Goal: Information Seeking & Learning: Learn about a topic

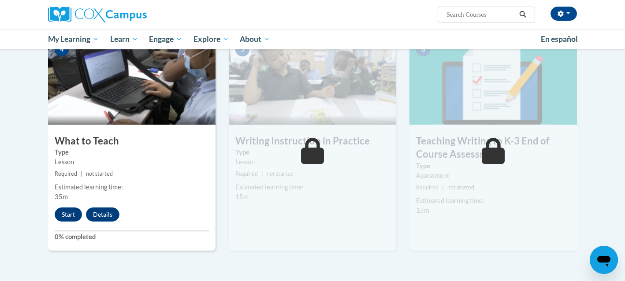
scroll to position [432, 0]
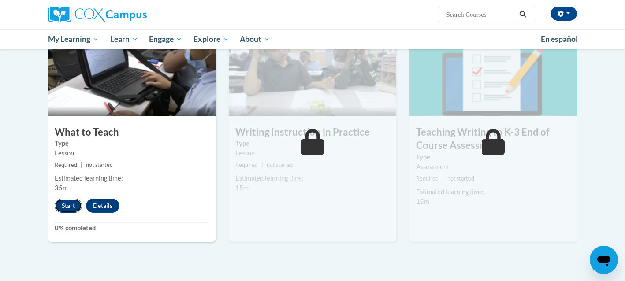
click at [71, 204] on button "Start" at bounding box center [68, 206] width 27 height 14
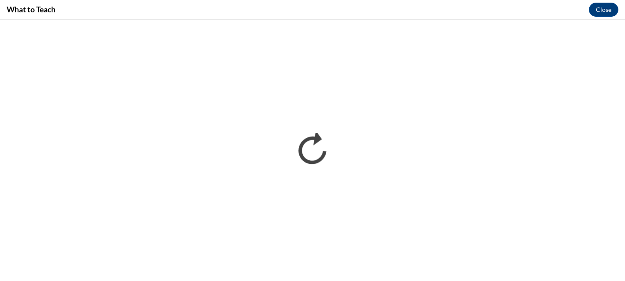
scroll to position [0, 0]
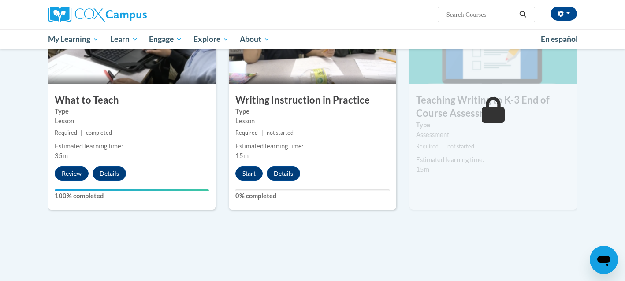
scroll to position [464, 0]
click at [249, 175] on button "Start" at bounding box center [248, 174] width 27 height 14
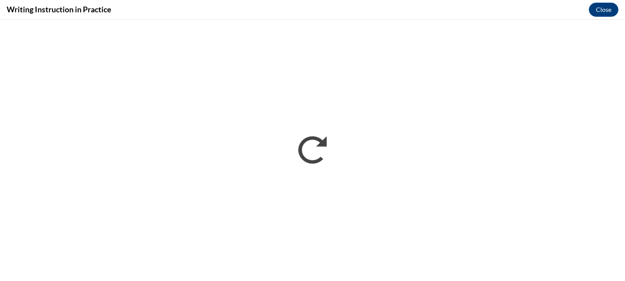
scroll to position [0, 0]
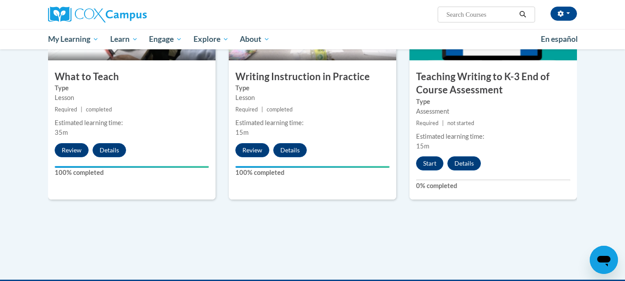
scroll to position [487, 0]
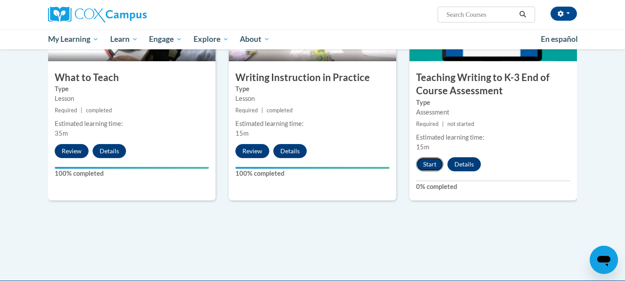
click at [436, 163] on button "Start" at bounding box center [429, 164] width 27 height 14
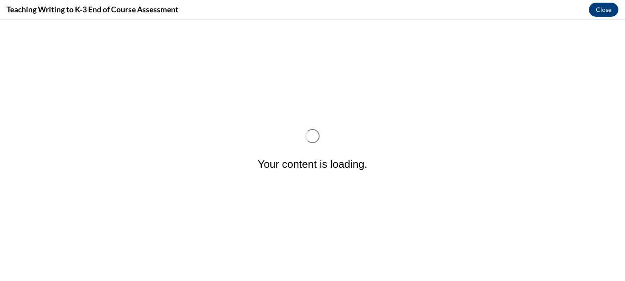
scroll to position [0, 0]
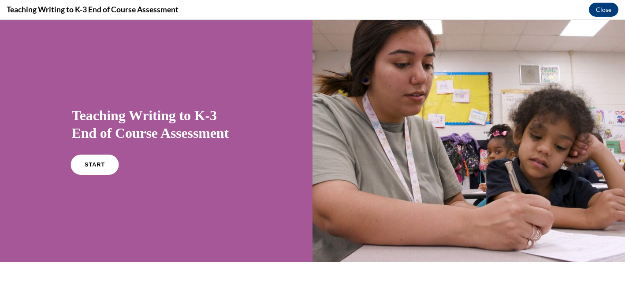
click at [106, 167] on link "START" at bounding box center [95, 165] width 48 height 20
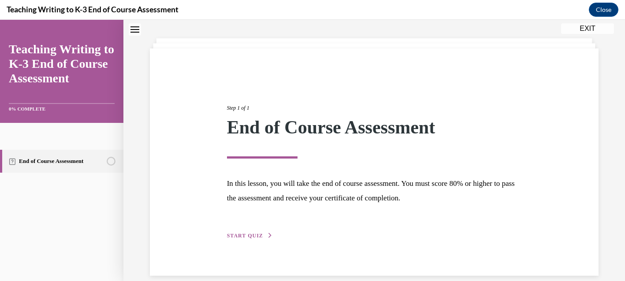
scroll to position [51, 0]
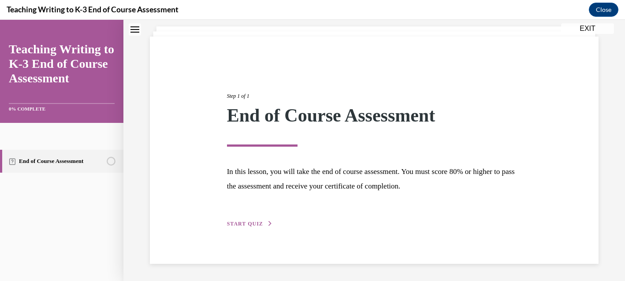
click at [248, 224] on span "START QUIZ" at bounding box center [245, 224] width 36 height 6
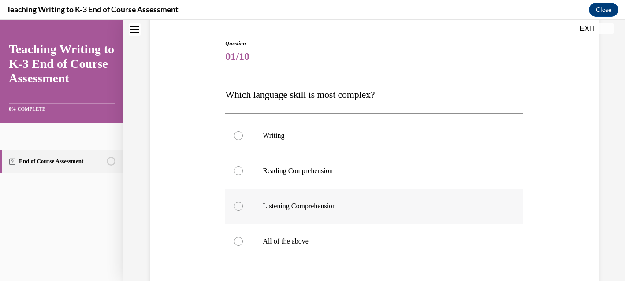
scroll to position [90, 0]
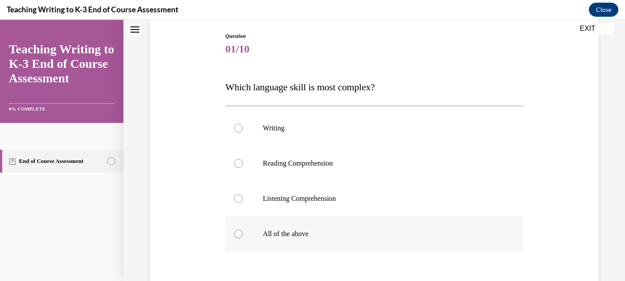
click at [239, 237] on div at bounding box center [238, 234] width 9 height 9
click at [239, 237] on input "All of the above" at bounding box center [238, 234] width 9 height 9
radio input "true"
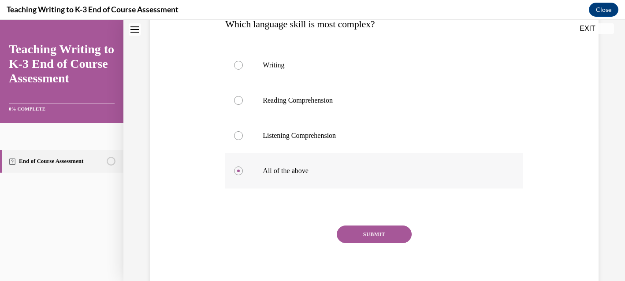
scroll to position [161, 0]
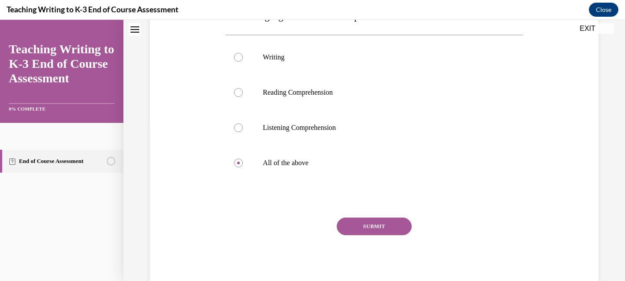
click at [367, 228] on button "SUBMIT" at bounding box center [374, 227] width 75 height 18
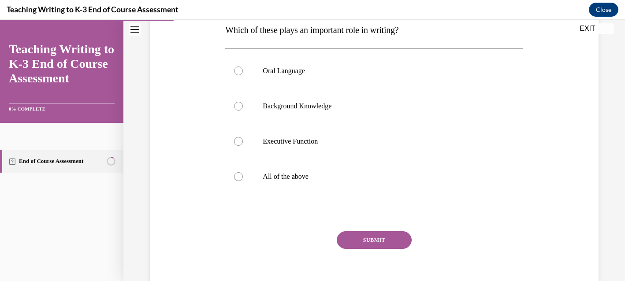
scroll to position [144, 0]
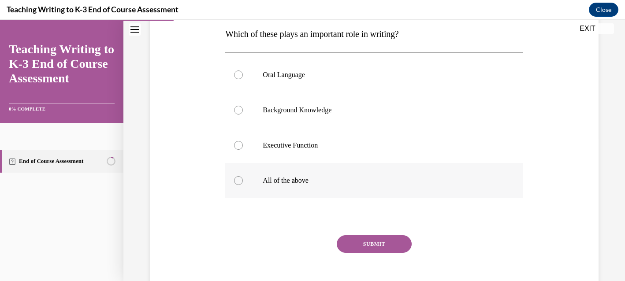
click at [241, 183] on div at bounding box center [238, 180] width 9 height 9
click at [241, 183] on input "All of the above" at bounding box center [238, 180] width 9 height 9
radio input "true"
click at [371, 243] on button "SUBMIT" at bounding box center [374, 244] width 75 height 18
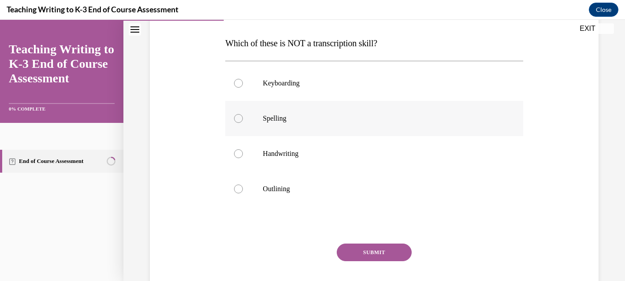
scroll to position [144, 0]
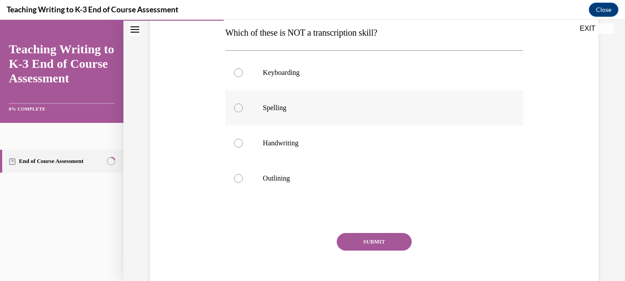
click at [238, 107] on div at bounding box center [238, 108] width 9 height 9
click at [238, 107] on input "Spelling" at bounding box center [238, 108] width 9 height 9
radio input "true"
click at [392, 245] on button "SUBMIT" at bounding box center [374, 242] width 75 height 18
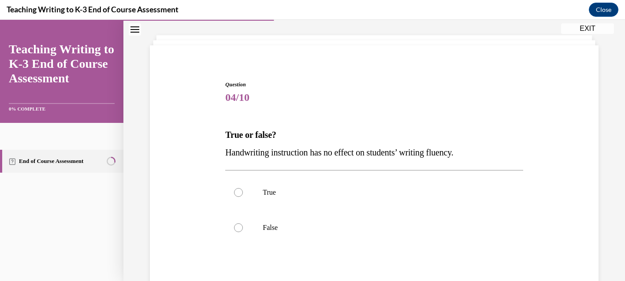
scroll to position [44, 0]
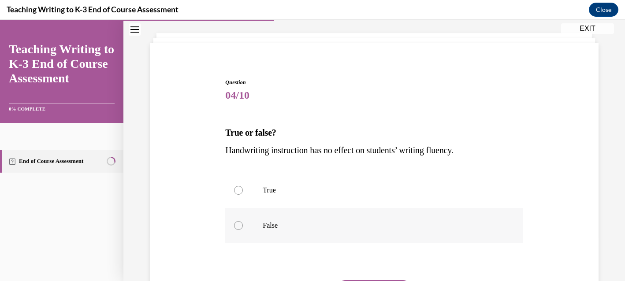
click at [243, 225] on div at bounding box center [238, 225] width 9 height 9
click at [243, 225] on input "False" at bounding box center [238, 225] width 9 height 9
radio input "true"
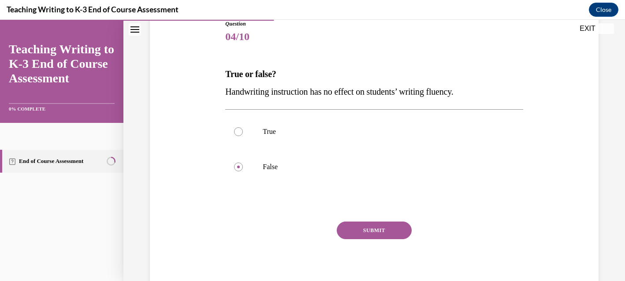
click at [393, 232] on button "SUBMIT" at bounding box center [374, 231] width 75 height 18
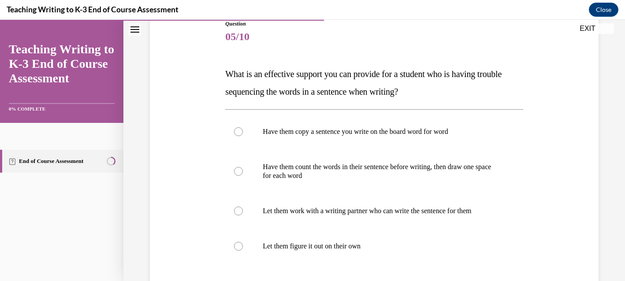
scroll to position [98, 0]
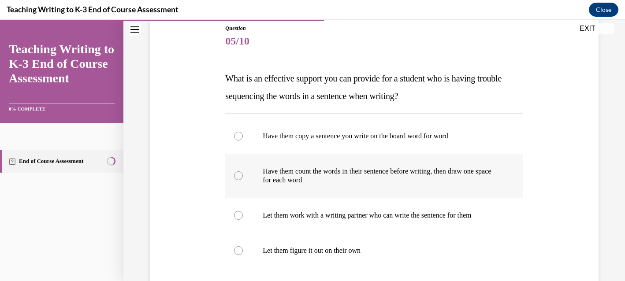
click at [315, 180] on p "Have them count the words in their sentence before writing, then draw one space…" at bounding box center [382, 176] width 238 height 18
click at [243, 180] on input "Have them count the words in their sentence before writing, then draw one space…" at bounding box center [238, 175] width 9 height 9
radio input "true"
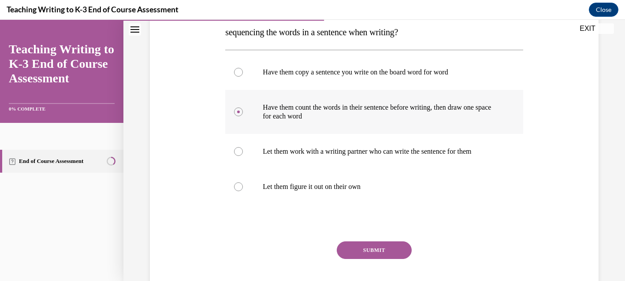
scroll to position [212, 0]
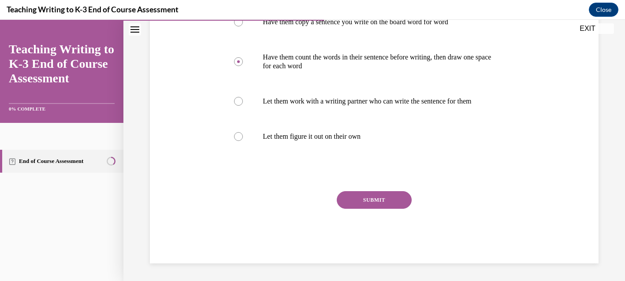
click at [367, 203] on button "SUBMIT" at bounding box center [374, 200] width 75 height 18
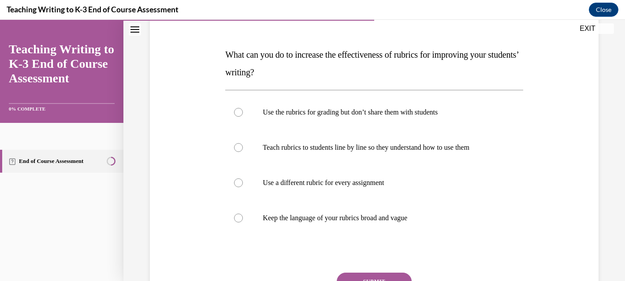
scroll to position [123, 0]
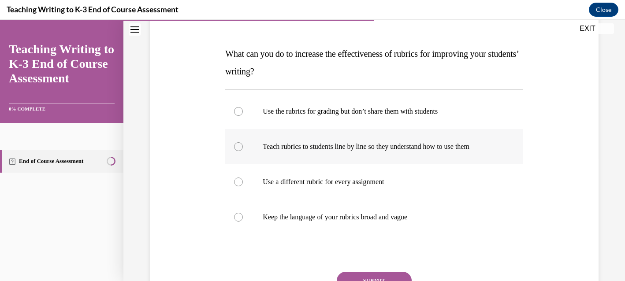
click at [393, 145] on p "Teach rubrics to students line by line so they understand how to use them" at bounding box center [382, 146] width 238 height 9
click at [243, 145] on input "Teach rubrics to students line by line so they understand how to use them" at bounding box center [238, 146] width 9 height 9
radio input "true"
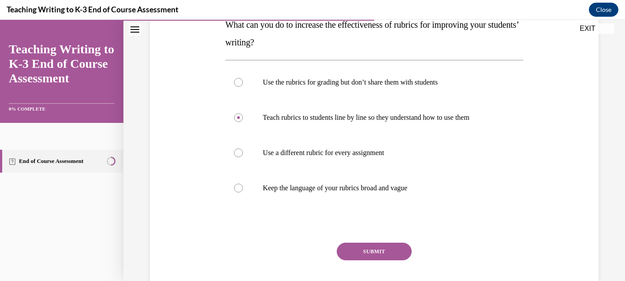
scroll to position [152, 0]
click at [388, 252] on button "SUBMIT" at bounding box center [374, 251] width 75 height 18
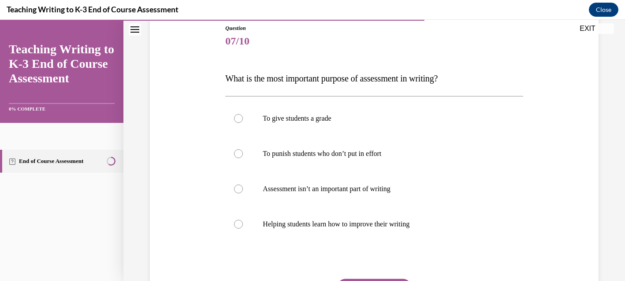
scroll to position [101, 0]
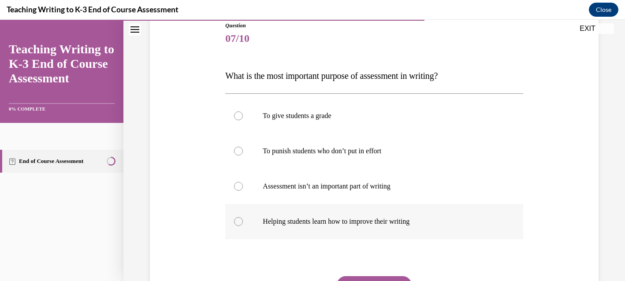
click at [360, 220] on p "Helping students learn how to improve their writing" at bounding box center [382, 221] width 238 height 9
click at [243, 220] on input "Helping students learn how to improve their writing" at bounding box center [238, 221] width 9 height 9
radio input "true"
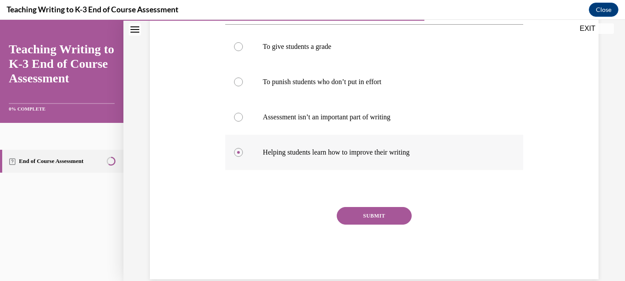
scroll to position [171, 0]
click at [360, 220] on button "SUBMIT" at bounding box center [374, 215] width 75 height 18
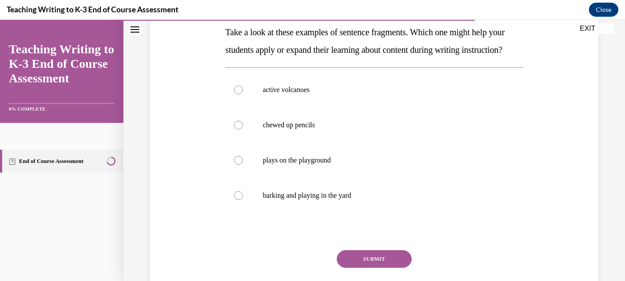
scroll to position [146, 0]
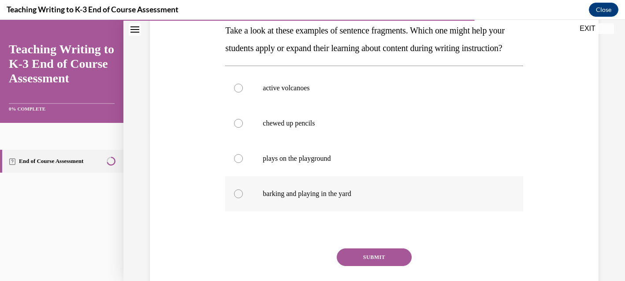
click at [360, 212] on label "barking and playing in the yard" at bounding box center [373, 193] width 297 height 35
click at [243, 198] on input "barking and playing in the yard" at bounding box center [238, 193] width 9 height 9
radio input "true"
click at [375, 266] on button "SUBMIT" at bounding box center [374, 258] width 75 height 18
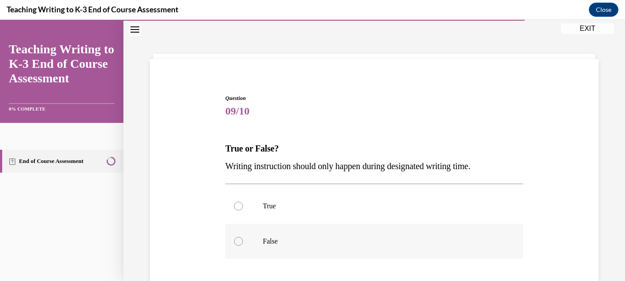
scroll to position [33, 0]
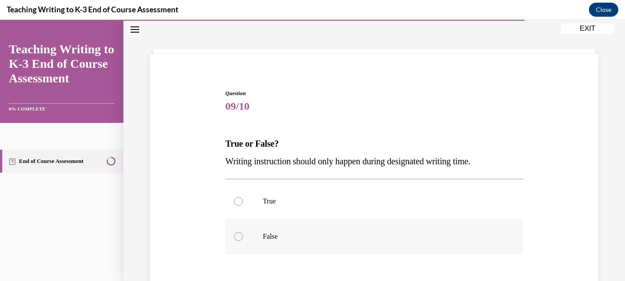
click at [241, 240] on div at bounding box center [238, 236] width 9 height 9
click at [241, 240] on input "False" at bounding box center [238, 236] width 9 height 9
radio input "true"
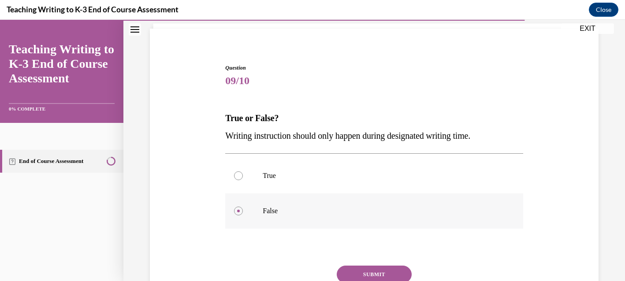
scroll to position [71, 0]
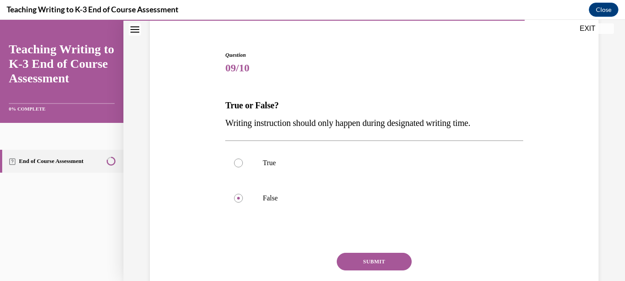
click at [366, 262] on button "SUBMIT" at bounding box center [374, 262] width 75 height 18
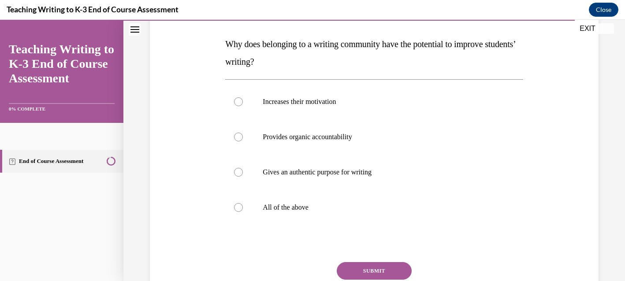
scroll to position [137, 0]
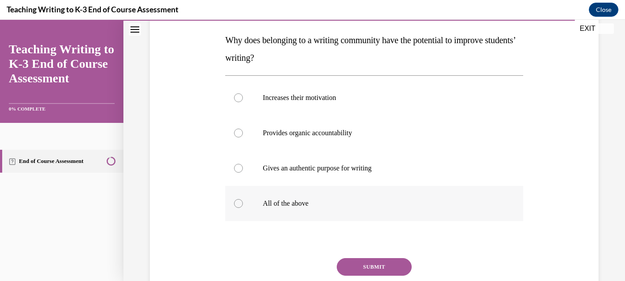
click at [275, 206] on p "All of the above" at bounding box center [382, 203] width 238 height 9
click at [243, 206] on input "All of the above" at bounding box center [238, 203] width 9 height 9
radio input "true"
click at [369, 269] on button "SUBMIT" at bounding box center [374, 267] width 75 height 18
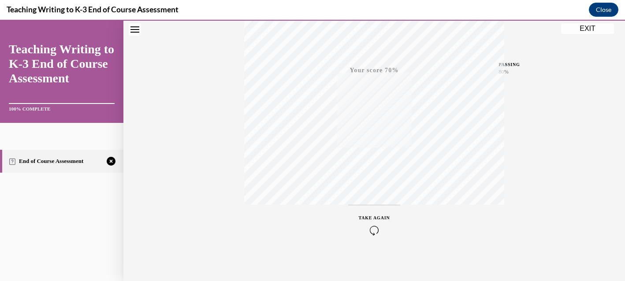
scroll to position [186, 0]
click at [375, 231] on icon "button" at bounding box center [374, 231] width 31 height 10
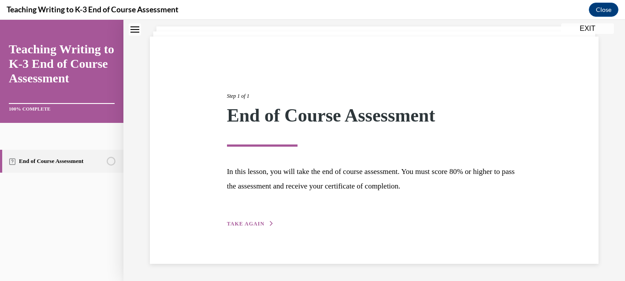
click at [243, 226] on span "TAKE AGAIN" at bounding box center [245, 224] width 37 height 6
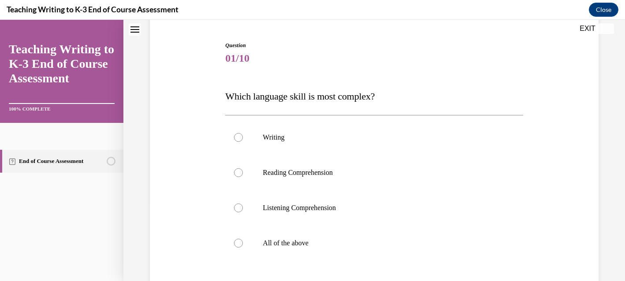
scroll to position [82, 0]
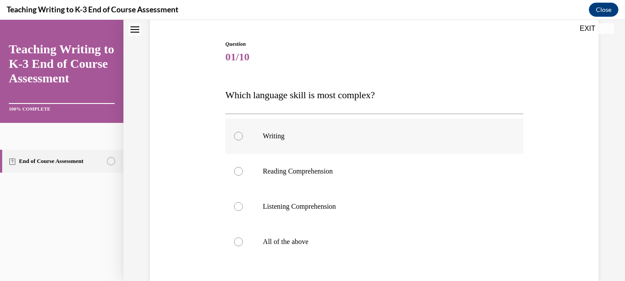
click at [243, 136] on label "Writing" at bounding box center [373, 136] width 297 height 35
click at [243, 136] on input "Writing" at bounding box center [238, 136] width 9 height 9
radio input "true"
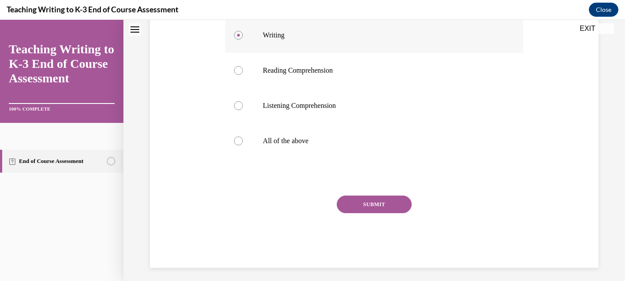
scroll to position [188, 0]
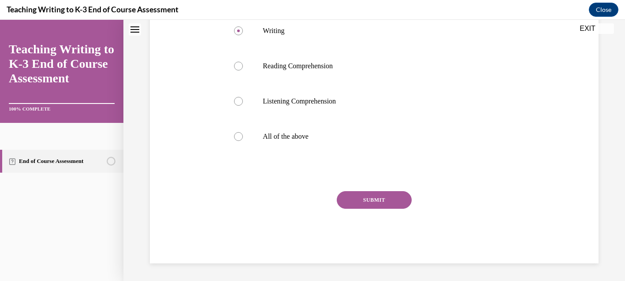
click at [367, 204] on button "SUBMIT" at bounding box center [374, 200] width 75 height 18
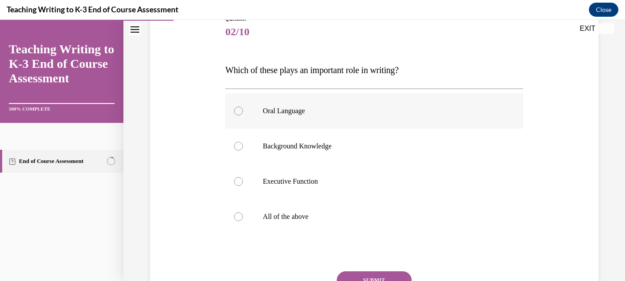
scroll to position [109, 0]
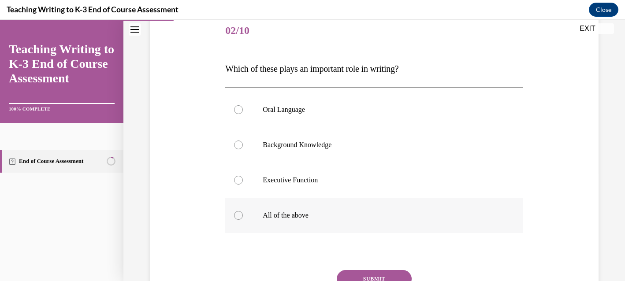
click at [275, 219] on p "All of the above" at bounding box center [382, 215] width 238 height 9
click at [243, 219] on input "All of the above" at bounding box center [238, 215] width 9 height 9
radio input "true"
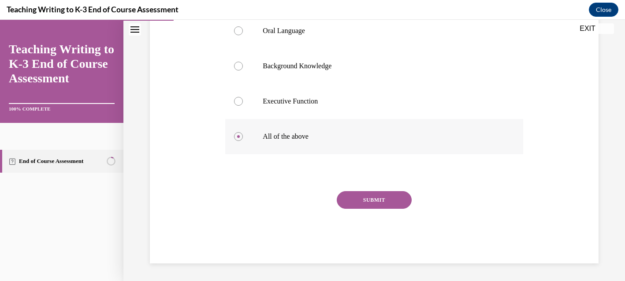
scroll to position [187, 0]
click at [392, 199] on button "SUBMIT" at bounding box center [374, 201] width 75 height 18
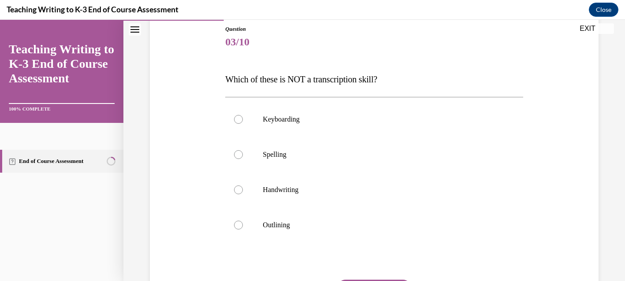
scroll to position [101, 0]
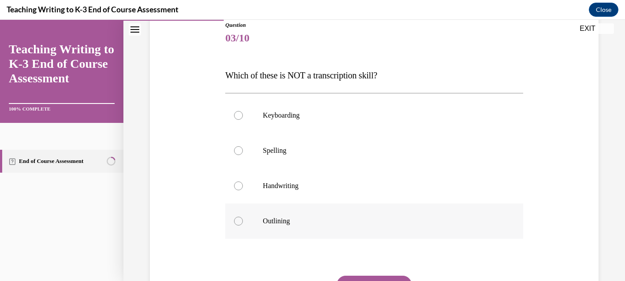
click at [241, 223] on div at bounding box center [238, 221] width 9 height 9
click at [241, 223] on input "Outlining" at bounding box center [238, 221] width 9 height 9
radio input "true"
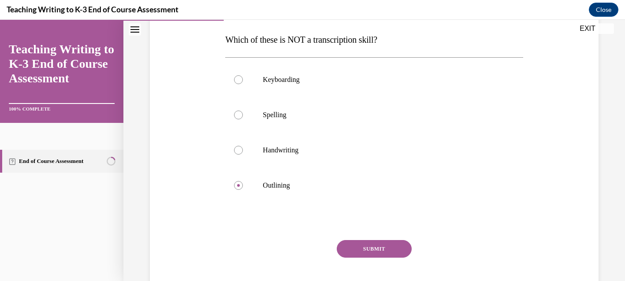
scroll to position [140, 0]
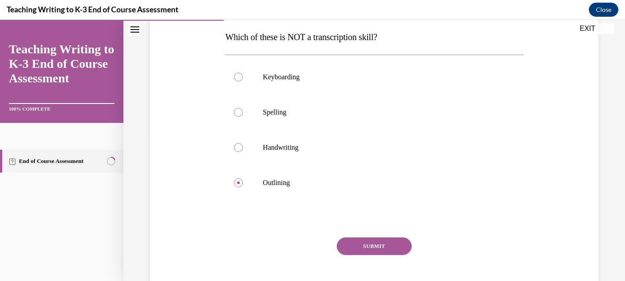
click at [357, 251] on button "SUBMIT" at bounding box center [374, 247] width 75 height 18
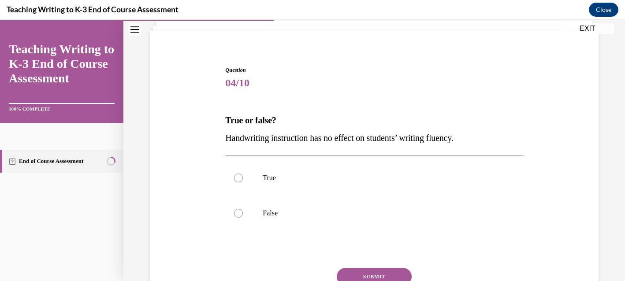
scroll to position [61, 0]
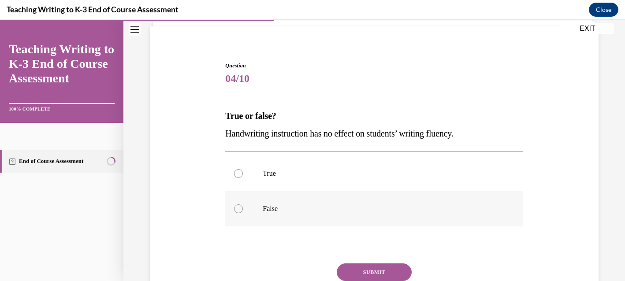
click at [321, 219] on label "False" at bounding box center [373, 208] width 297 height 35
click at [243, 213] on input "False" at bounding box center [238, 208] width 9 height 9
radio input "true"
click at [381, 270] on button "SUBMIT" at bounding box center [374, 273] width 75 height 18
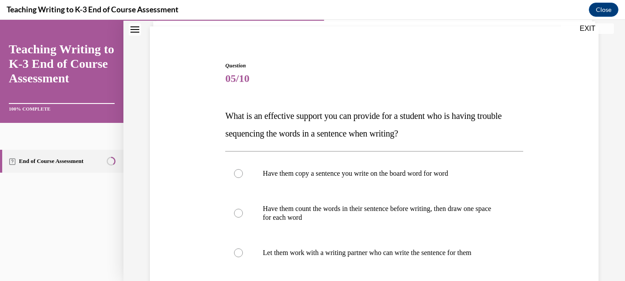
drag, startPoint x: 226, startPoint y: 113, endPoint x: 451, endPoint y: 134, distance: 225.8
click at [451, 134] on p "What is an effective support you can provide for a student who is having troubl…" at bounding box center [373, 124] width 297 height 35
copy span "What is an effective support you can provide for a student who is having troubl…"
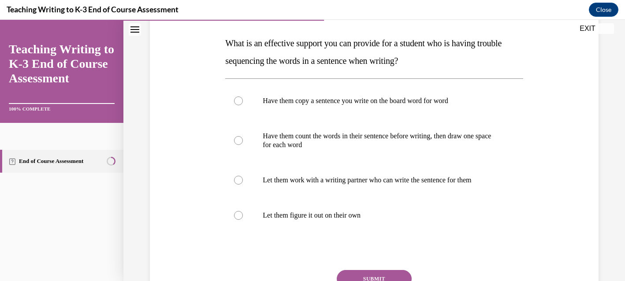
scroll to position [134, 0]
click at [298, 137] on p "Have them count the words in their sentence before writing, then draw one space…" at bounding box center [382, 140] width 238 height 18
click at [243, 137] on input "Have them count the words in their sentence before writing, then draw one space…" at bounding box center [238, 139] width 9 height 9
radio input "true"
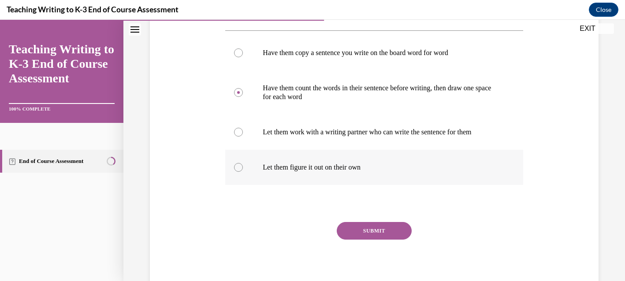
scroll to position [187, 0]
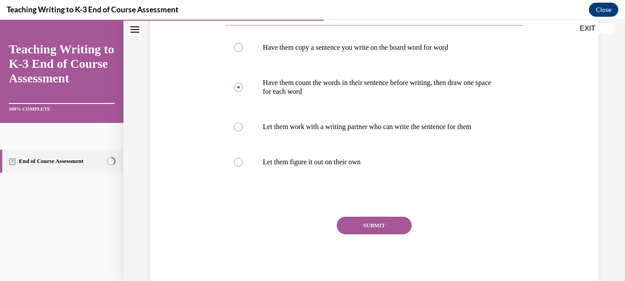
click at [362, 226] on button "SUBMIT" at bounding box center [374, 226] width 75 height 18
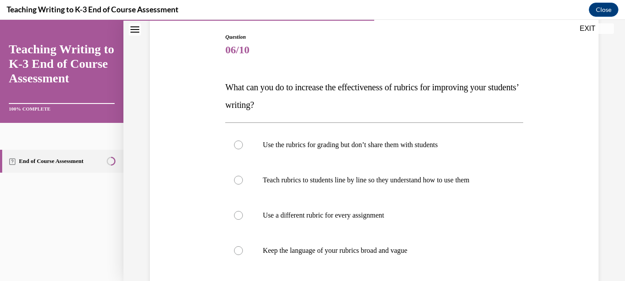
scroll to position [91, 0]
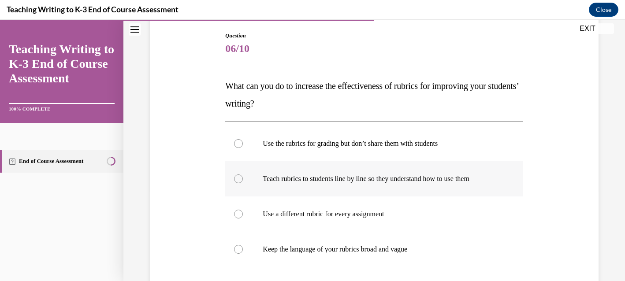
click at [361, 173] on label "Teach rubrics to students line by line so they understand how to use them" at bounding box center [373, 178] width 297 height 35
click at [243, 174] on input "Teach rubrics to students line by line so they understand how to use them" at bounding box center [238, 178] width 9 height 9
radio input "true"
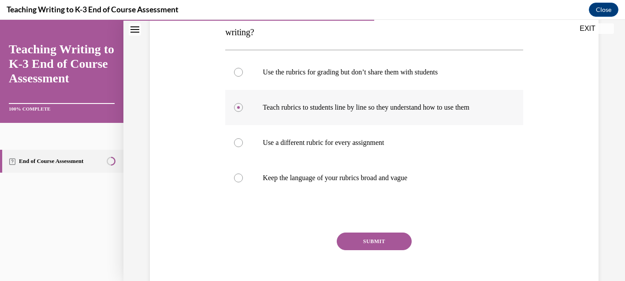
scroll to position [168, 0]
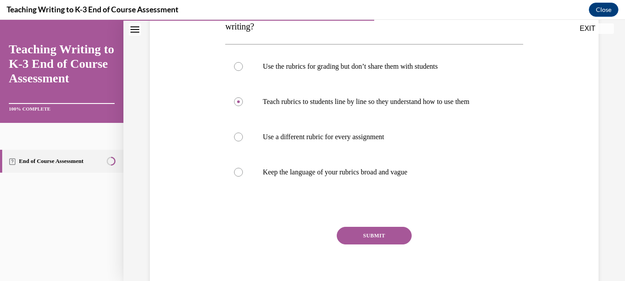
click at [374, 232] on button "SUBMIT" at bounding box center [374, 236] width 75 height 18
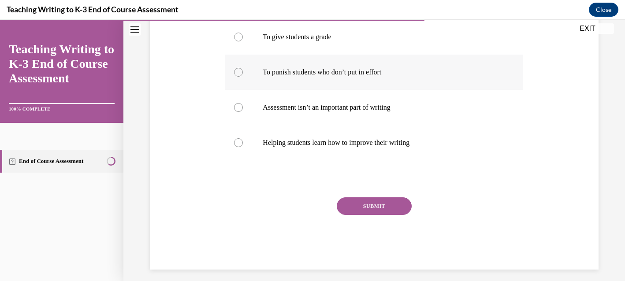
scroll to position [186, 0]
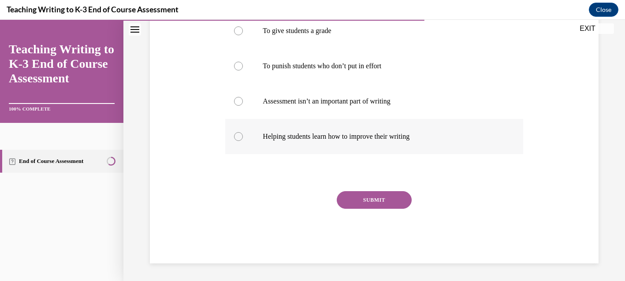
click at [358, 134] on p "Helping students learn how to improve their writing" at bounding box center [382, 136] width 238 height 9
click at [243, 134] on input "Helping students learn how to improve their writing" at bounding box center [238, 136] width 9 height 9
radio input "true"
click at [368, 203] on button "SUBMIT" at bounding box center [374, 200] width 75 height 18
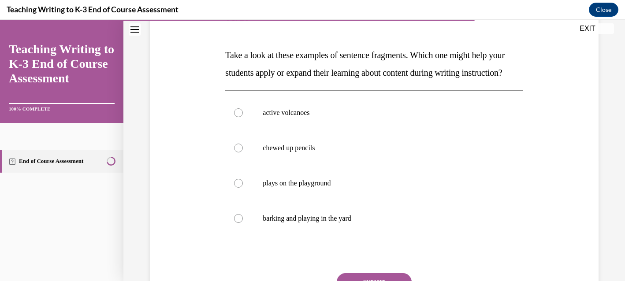
scroll to position [123, 0]
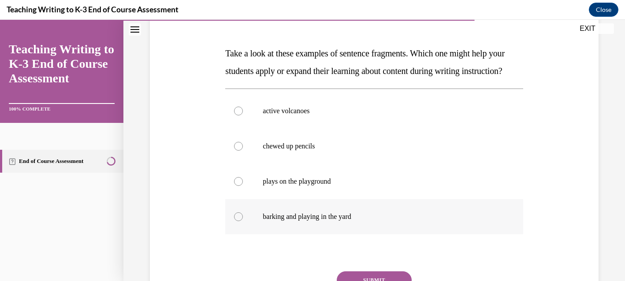
click at [355, 230] on label "barking and playing in the yard" at bounding box center [373, 216] width 297 height 35
click at [243, 221] on input "barking and playing in the yard" at bounding box center [238, 216] width 9 height 9
radio input "true"
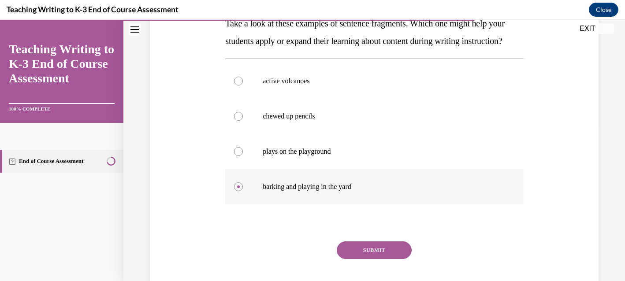
scroll to position [201, 0]
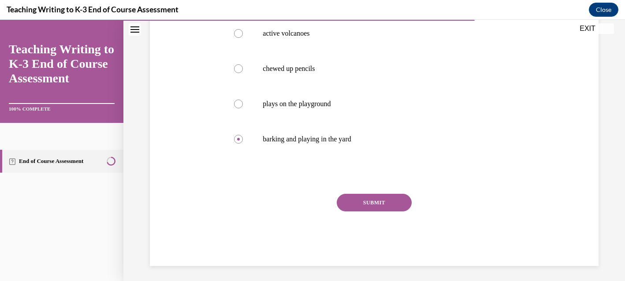
click at [361, 212] on button "SUBMIT" at bounding box center [374, 203] width 75 height 18
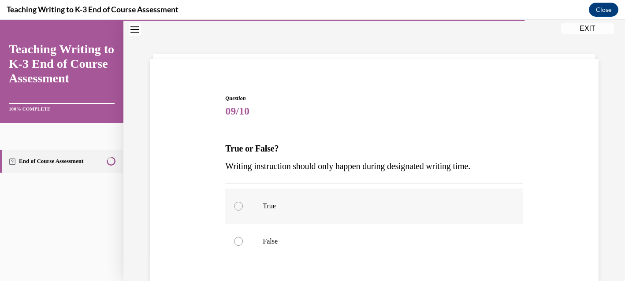
scroll to position [31, 0]
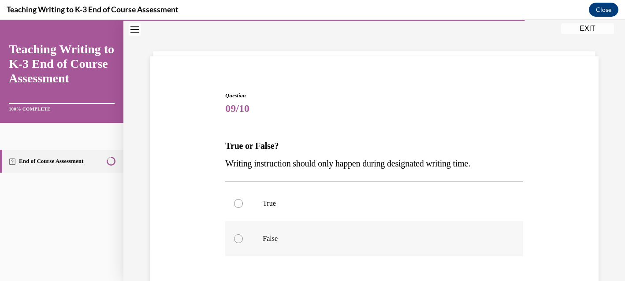
click at [346, 244] on label "False" at bounding box center [373, 238] width 297 height 35
click at [243, 243] on input "False" at bounding box center [238, 238] width 9 height 9
radio input "true"
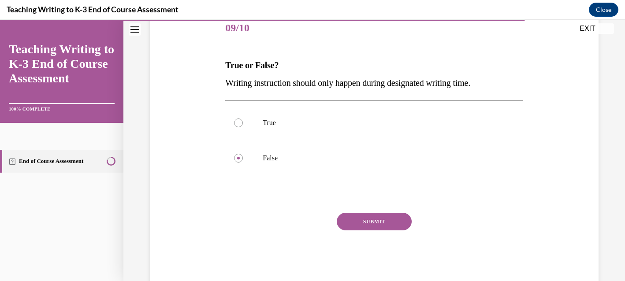
click at [365, 223] on button "SUBMIT" at bounding box center [374, 222] width 75 height 18
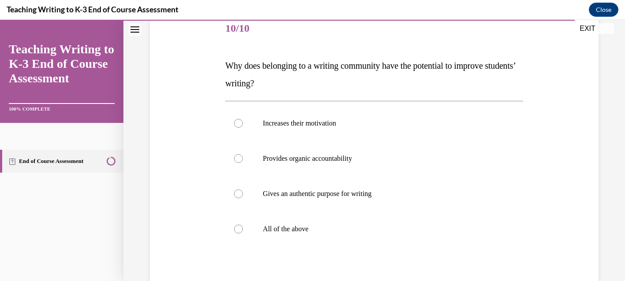
scroll to position [112, 0]
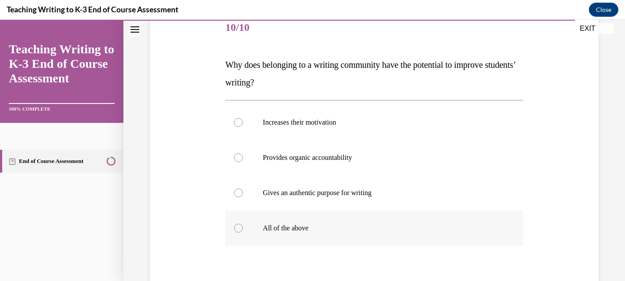
click at [361, 228] on p "All of the above" at bounding box center [382, 228] width 238 height 9
click at [243, 228] on input "All of the above" at bounding box center [238, 228] width 9 height 9
radio input "true"
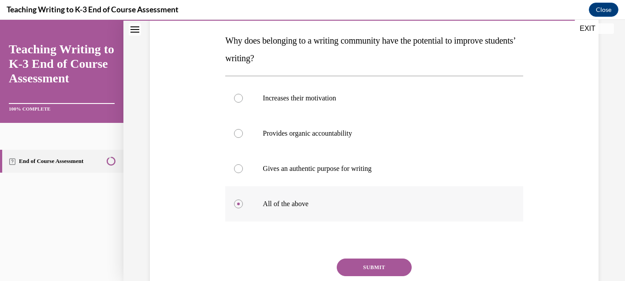
scroll to position [139, 0]
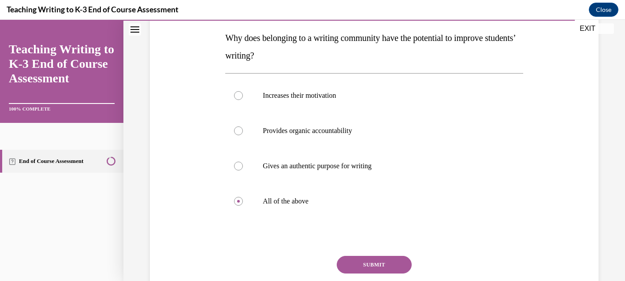
click at [369, 266] on button "SUBMIT" at bounding box center [374, 265] width 75 height 18
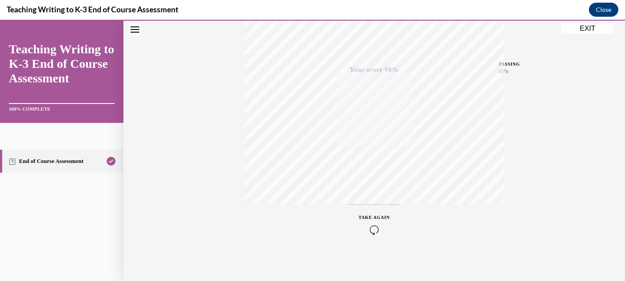
scroll to position [190, 0]
click at [587, 26] on button "EXIT" at bounding box center [587, 28] width 53 height 11
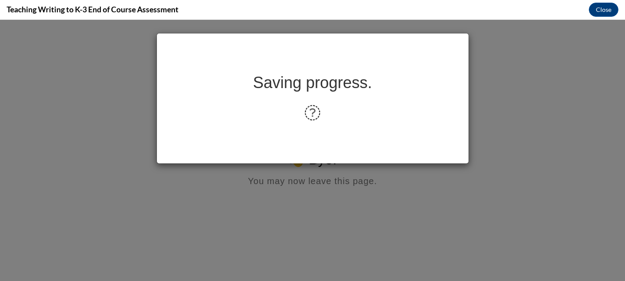
scroll to position [0, 0]
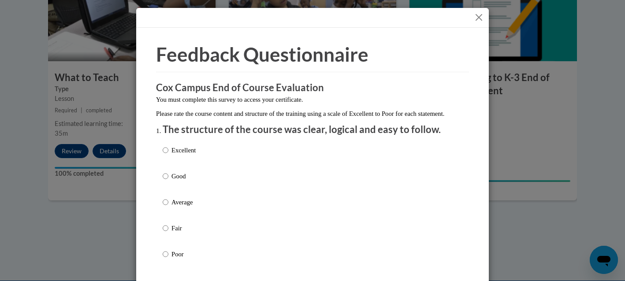
click at [196, 155] on p "Excellent" at bounding box center [183, 150] width 24 height 10
click at [168, 155] on input "Excellent" at bounding box center [166, 150] width 6 height 10
radio input "true"
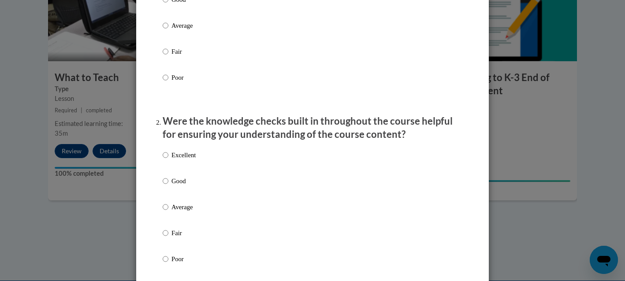
click at [187, 160] on p "Excellent" at bounding box center [183, 155] width 24 height 10
click at [168, 160] on input "Excellent" at bounding box center [166, 155] width 6 height 10
radio input "true"
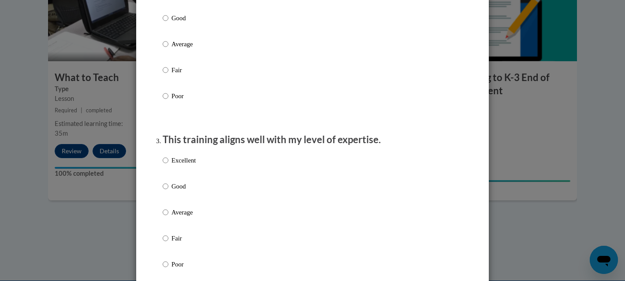
click at [185, 165] on p "Excellent" at bounding box center [183, 161] width 24 height 10
click at [168, 165] on input "Excellent" at bounding box center [166, 161] width 6 height 10
radio input "true"
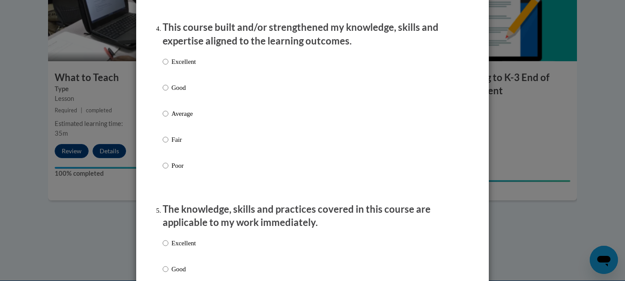
scroll to position [621, 0]
click at [165, 66] on input "Excellent" at bounding box center [166, 61] width 6 height 10
radio input "true"
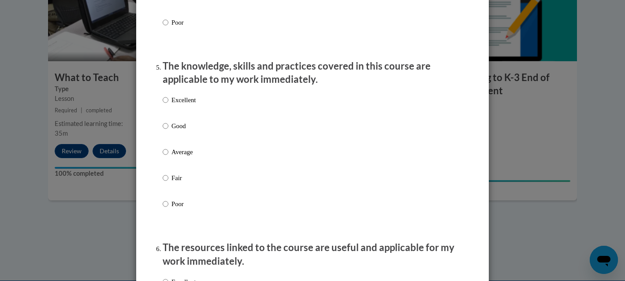
scroll to position [783, 0]
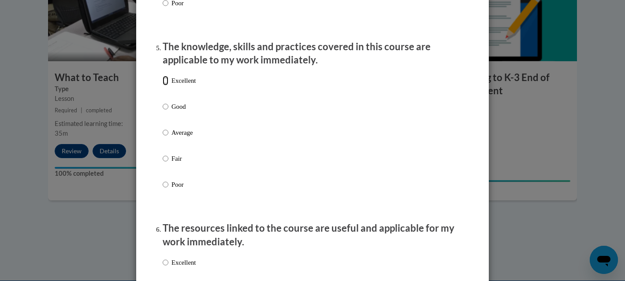
click at [167, 85] on input "Excellent" at bounding box center [166, 81] width 6 height 10
radio input "true"
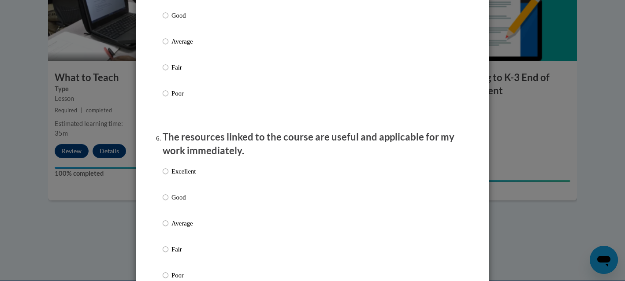
scroll to position [875, 0]
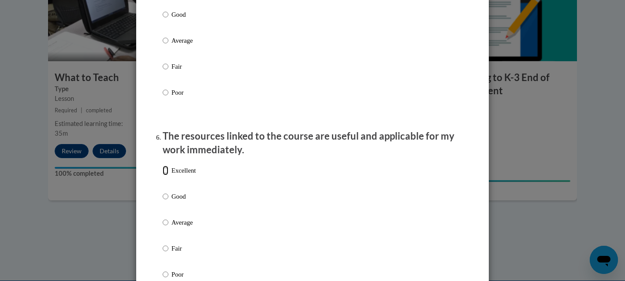
click at [165, 175] on input "Excellent" at bounding box center [166, 171] width 6 height 10
radio input "true"
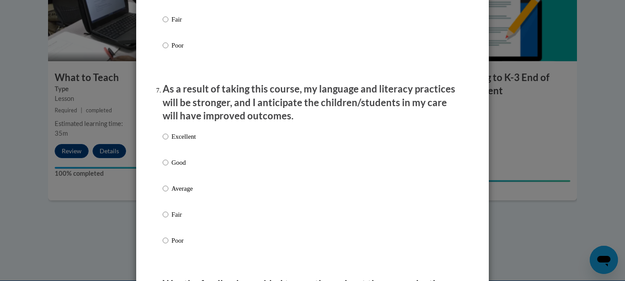
scroll to position [1109, 0]
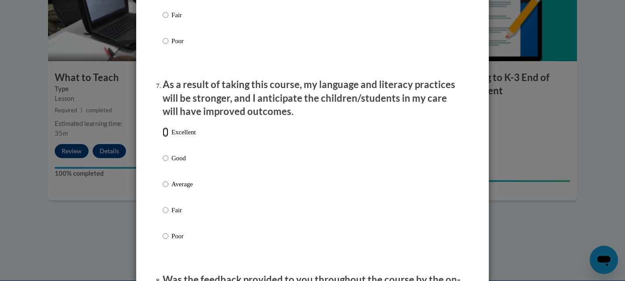
click at [165, 137] on input "Excellent" at bounding box center [166, 132] width 6 height 10
radio input "true"
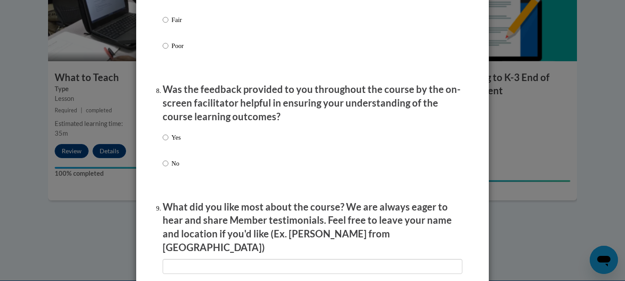
scroll to position [1299, 0]
click at [165, 142] on input "Yes" at bounding box center [166, 137] width 6 height 10
radio input "true"
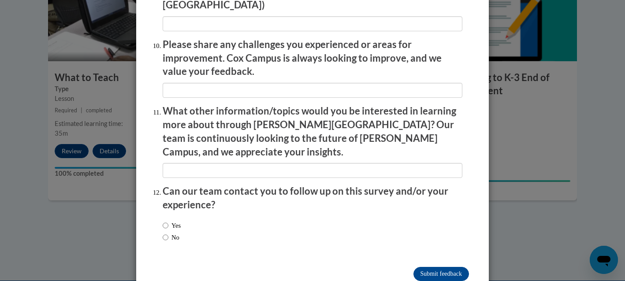
scroll to position [1552, 0]
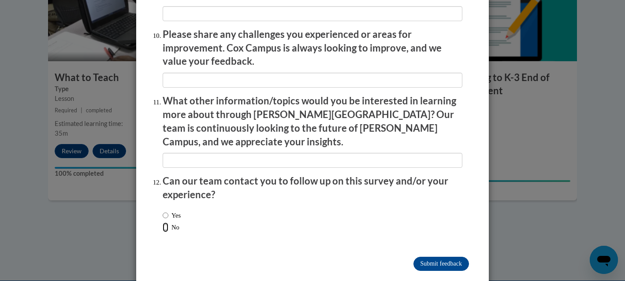
click at [167, 223] on input "No" at bounding box center [166, 228] width 6 height 10
radio input "true"
click at [430, 257] on input "Submit feedback" at bounding box center [441, 264] width 56 height 14
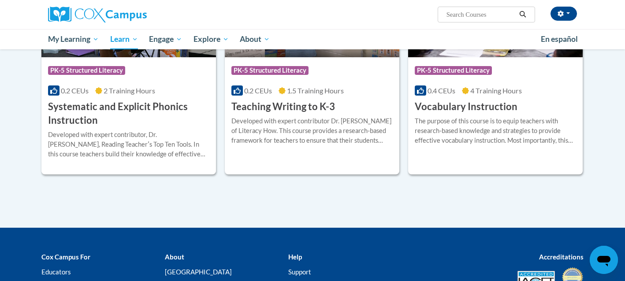
scroll to position [1036, 0]
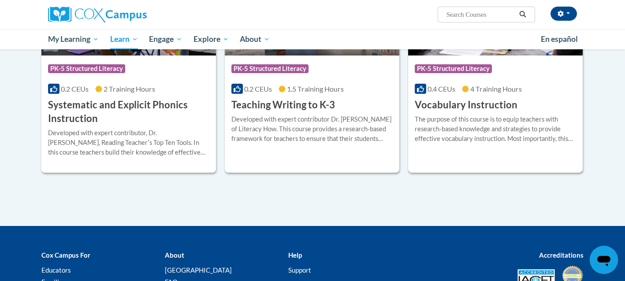
click at [485, 110] on h3 "Vocabulary Instruction" at bounding box center [466, 105] width 103 height 14
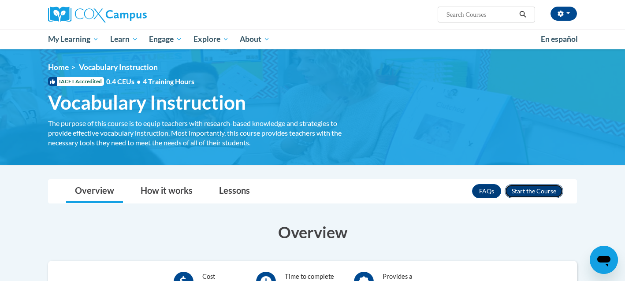
click at [531, 189] on button "Enroll" at bounding box center [534, 191] width 59 height 14
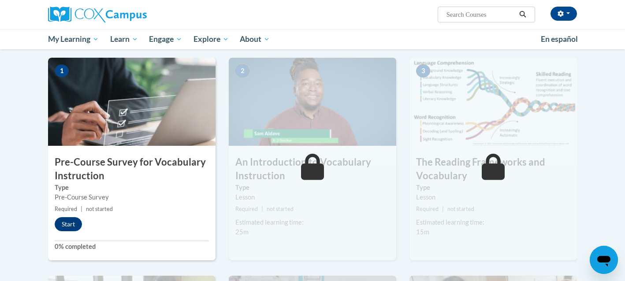
scroll to position [174, 0]
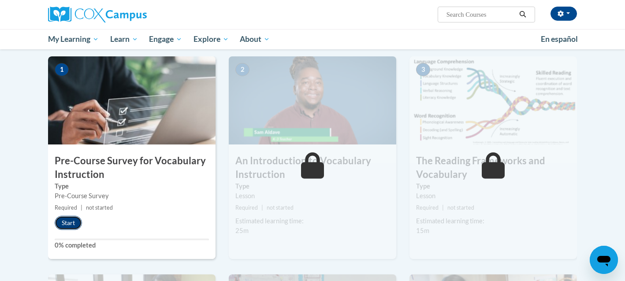
click at [74, 226] on button "Start" at bounding box center [68, 223] width 27 height 14
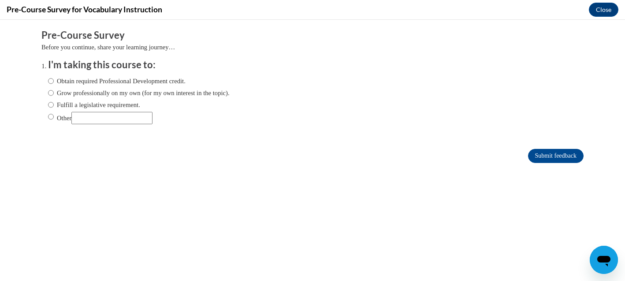
scroll to position [0, 0]
click at [100, 83] on label "Obtain required Professional Development credit." at bounding box center [116, 81] width 137 height 10
click at [54, 83] on input "Obtain required Professional Development credit." at bounding box center [51, 81] width 6 height 10
radio input "true"
click at [549, 154] on input "Submit feedback" at bounding box center [556, 156] width 56 height 14
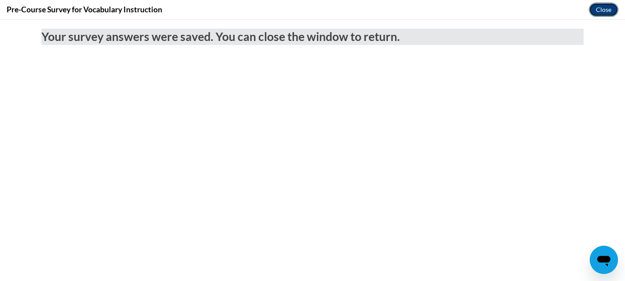
click at [600, 10] on button "Close" at bounding box center [604, 10] width 30 height 14
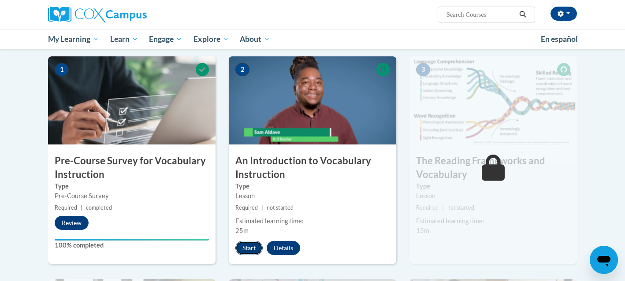
click at [250, 244] on button "Start" at bounding box center [248, 248] width 27 height 14
